Goal: Check status: Check status

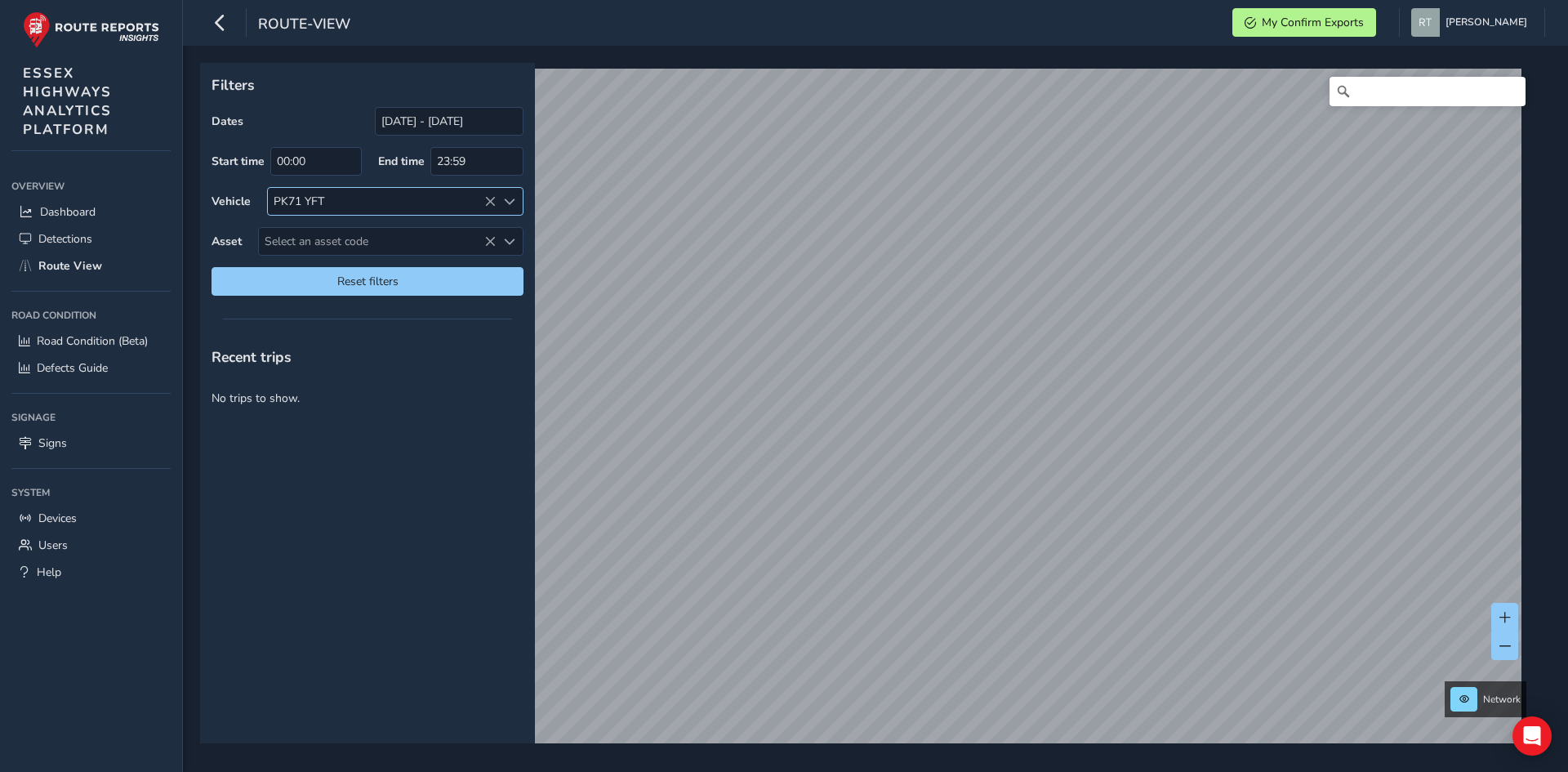
click at [487, 204] on icon at bounding box center [490, 202] width 12 height 12
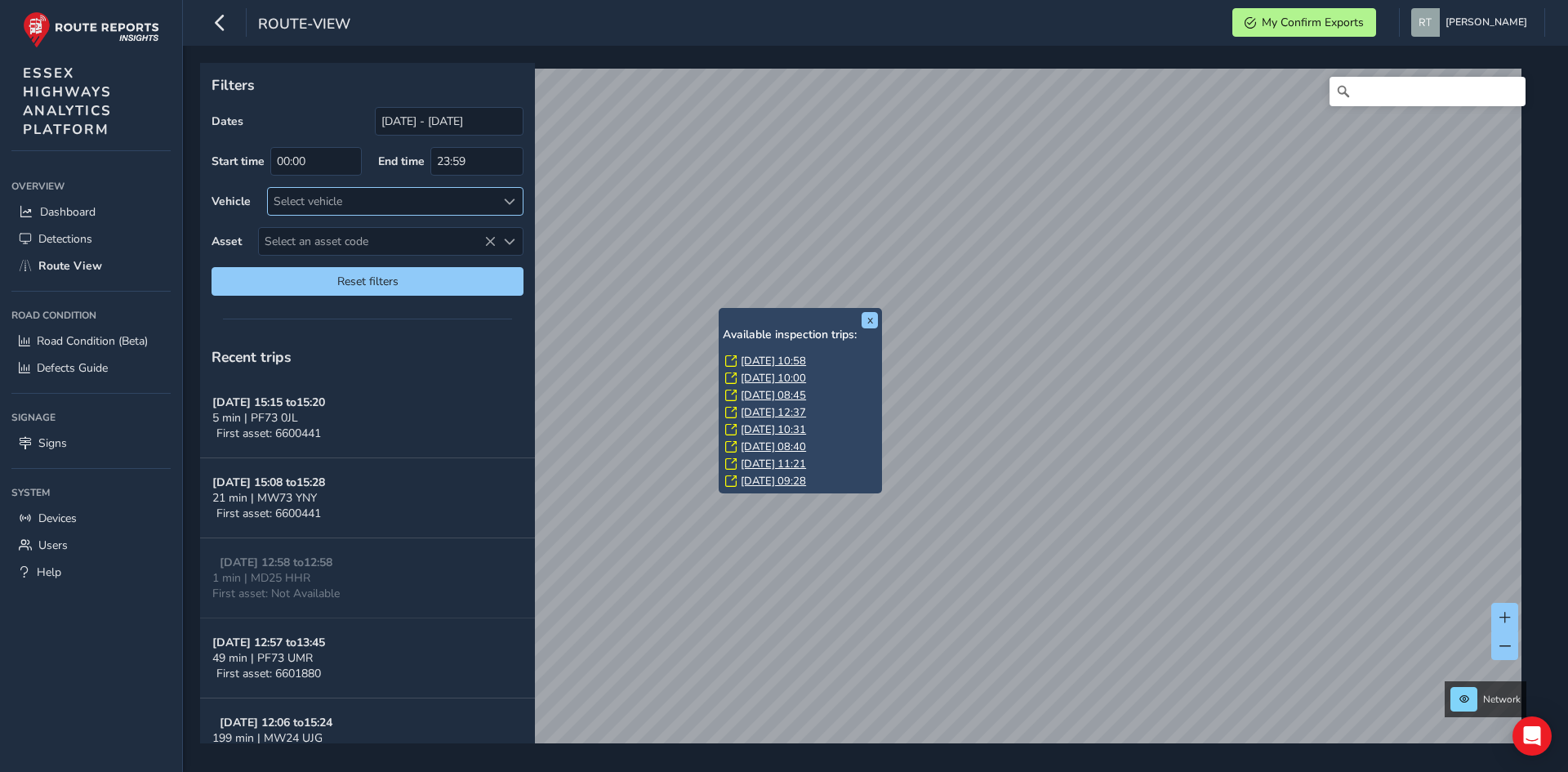
click at [751, 361] on link "[DATE] 10:58" at bounding box center [773, 361] width 66 height 15
